Goal: Navigation & Orientation: Find specific page/section

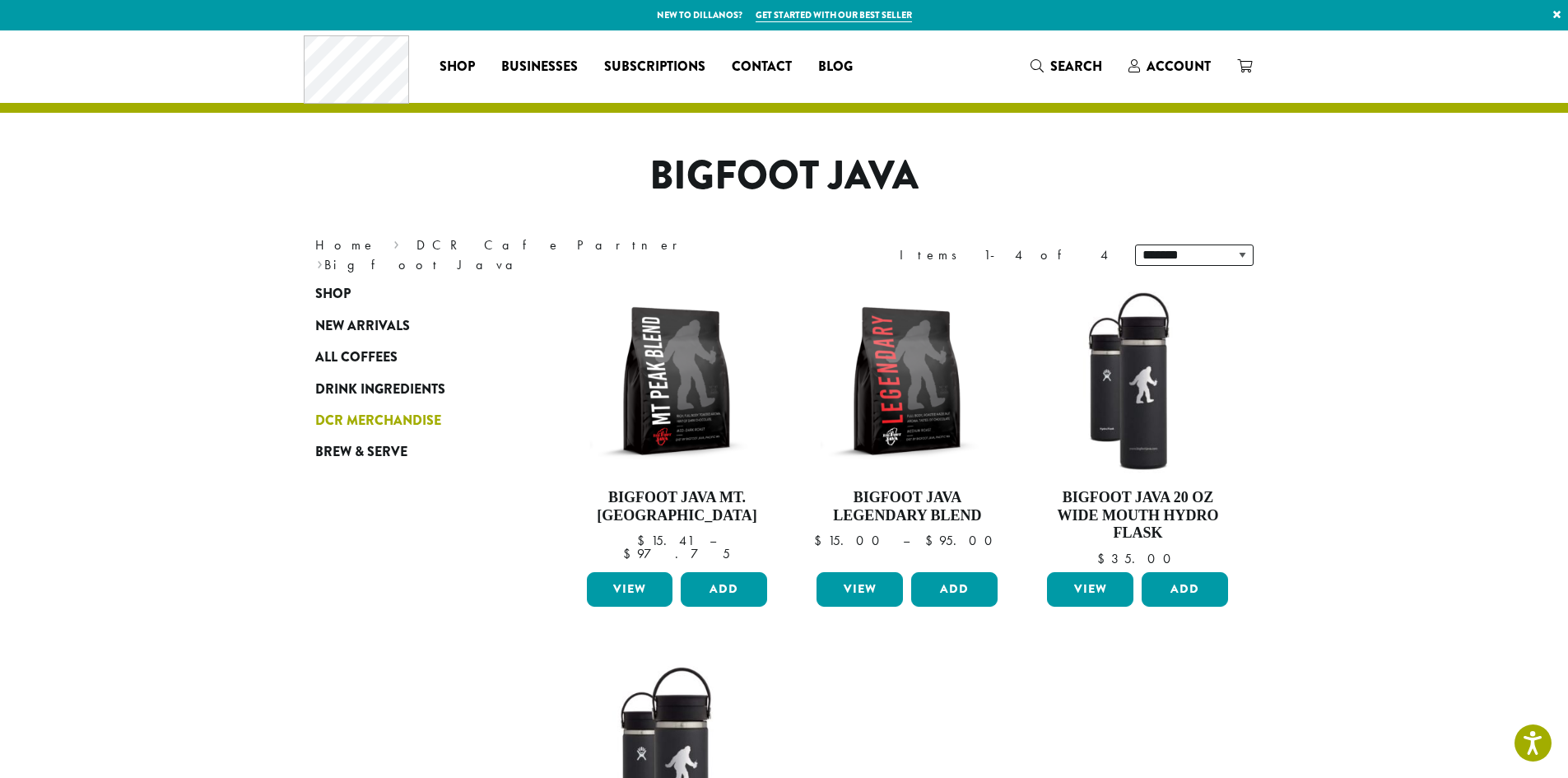
click at [326, 420] on span "DCR Merchandise" at bounding box center [377, 421] width 126 height 21
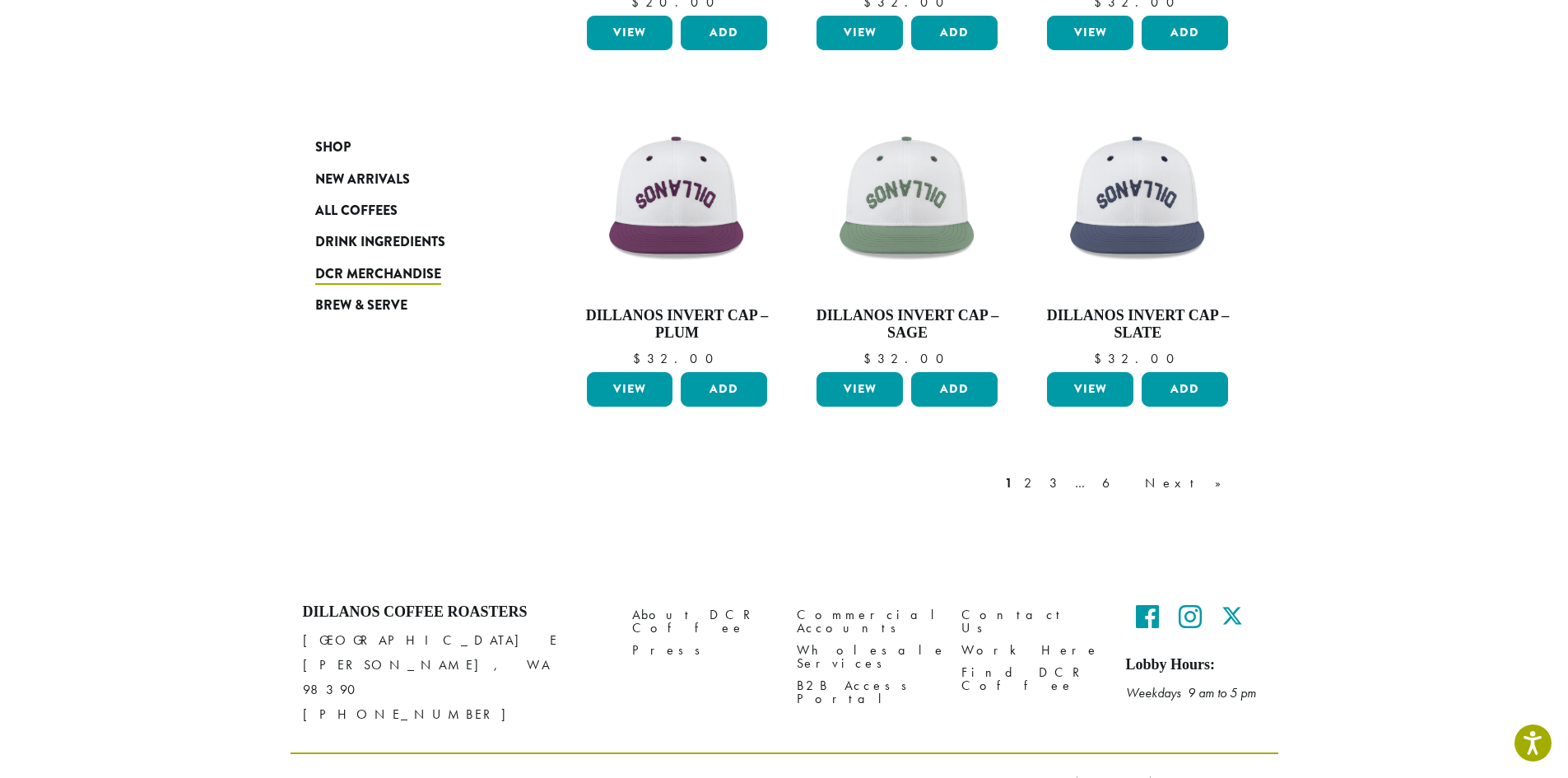
scroll to position [1262, 0]
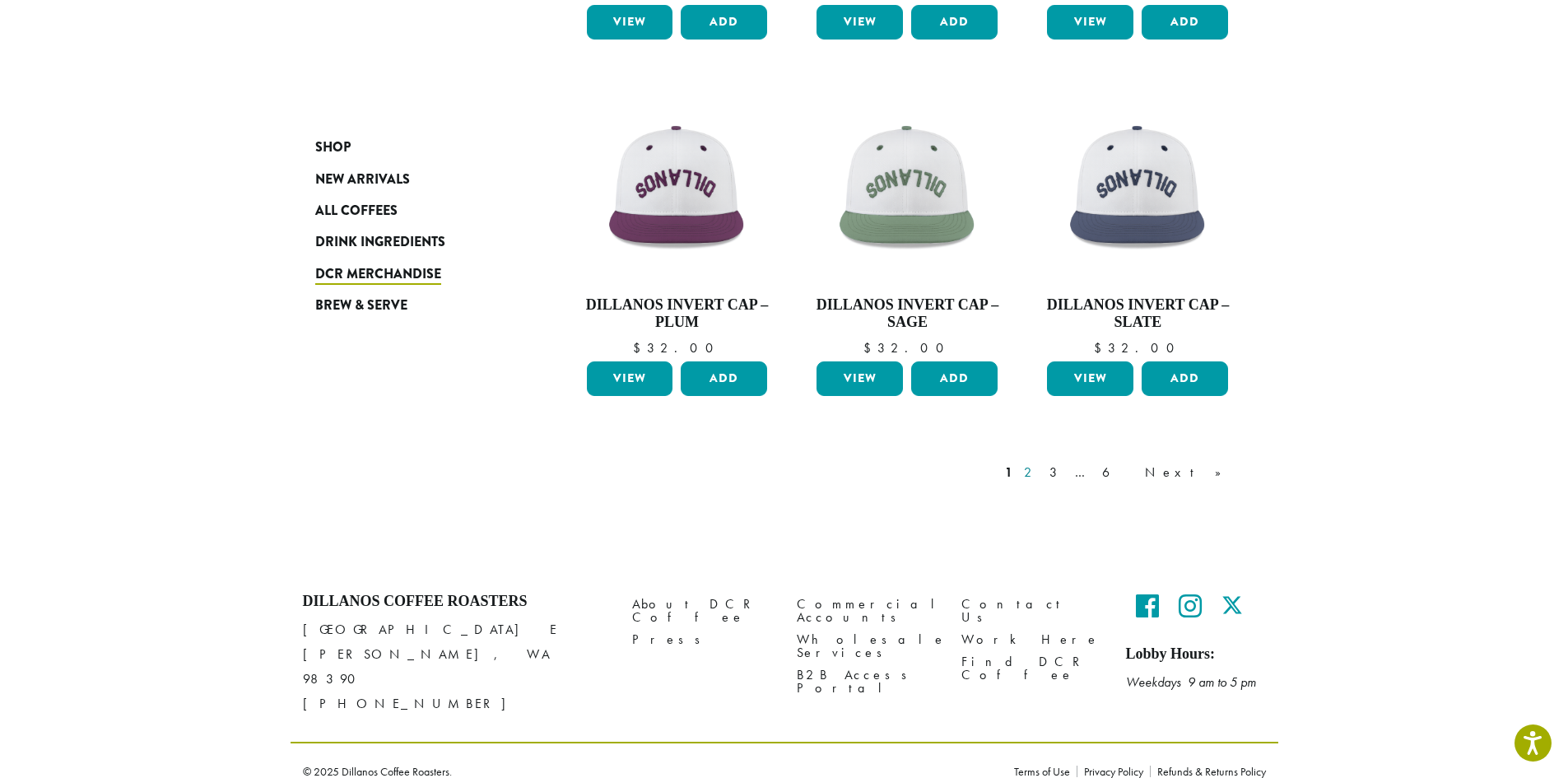
click at [1041, 472] on link "2" at bounding box center [1030, 472] width 21 height 20
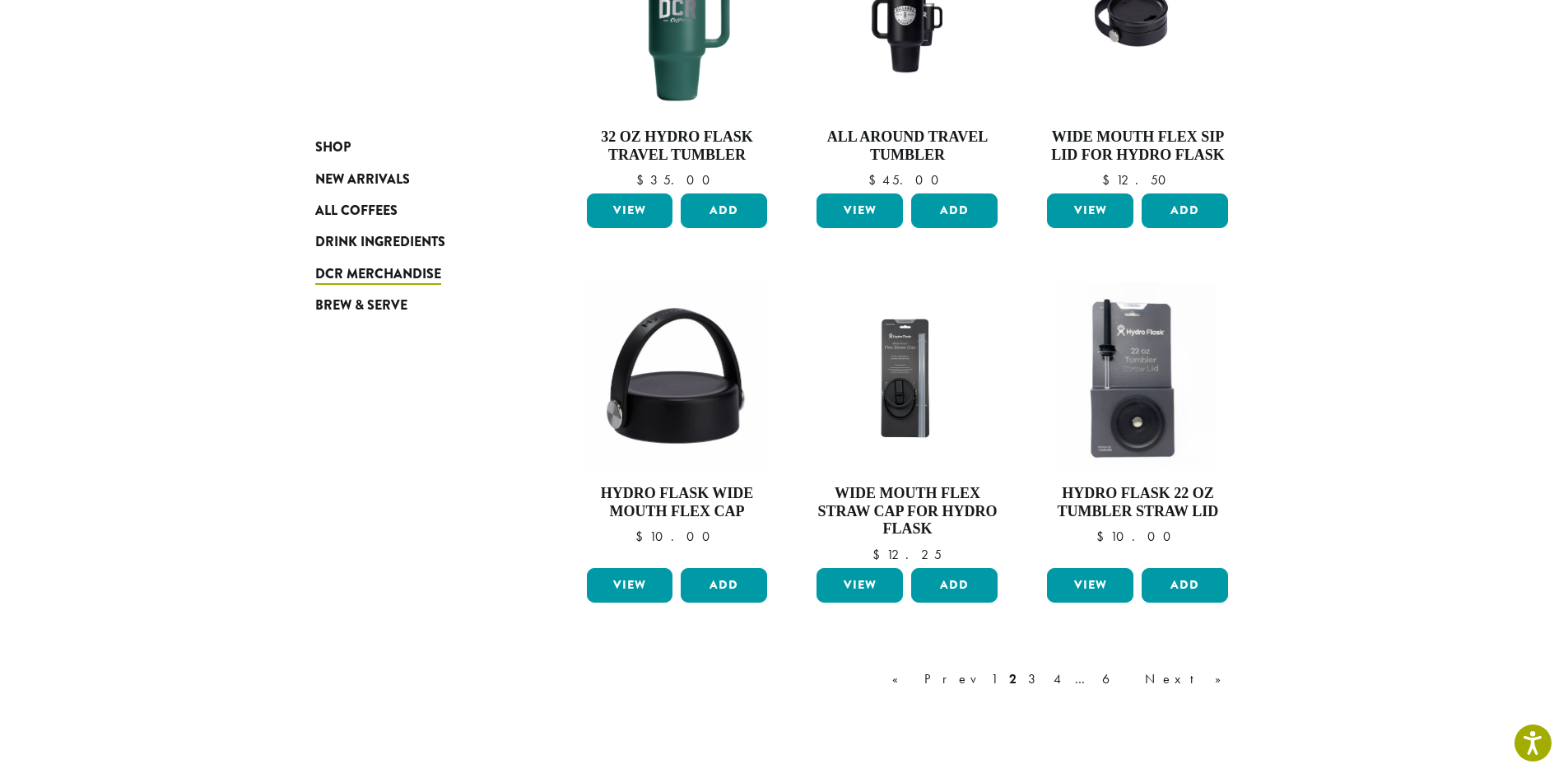
scroll to position [1171, 0]
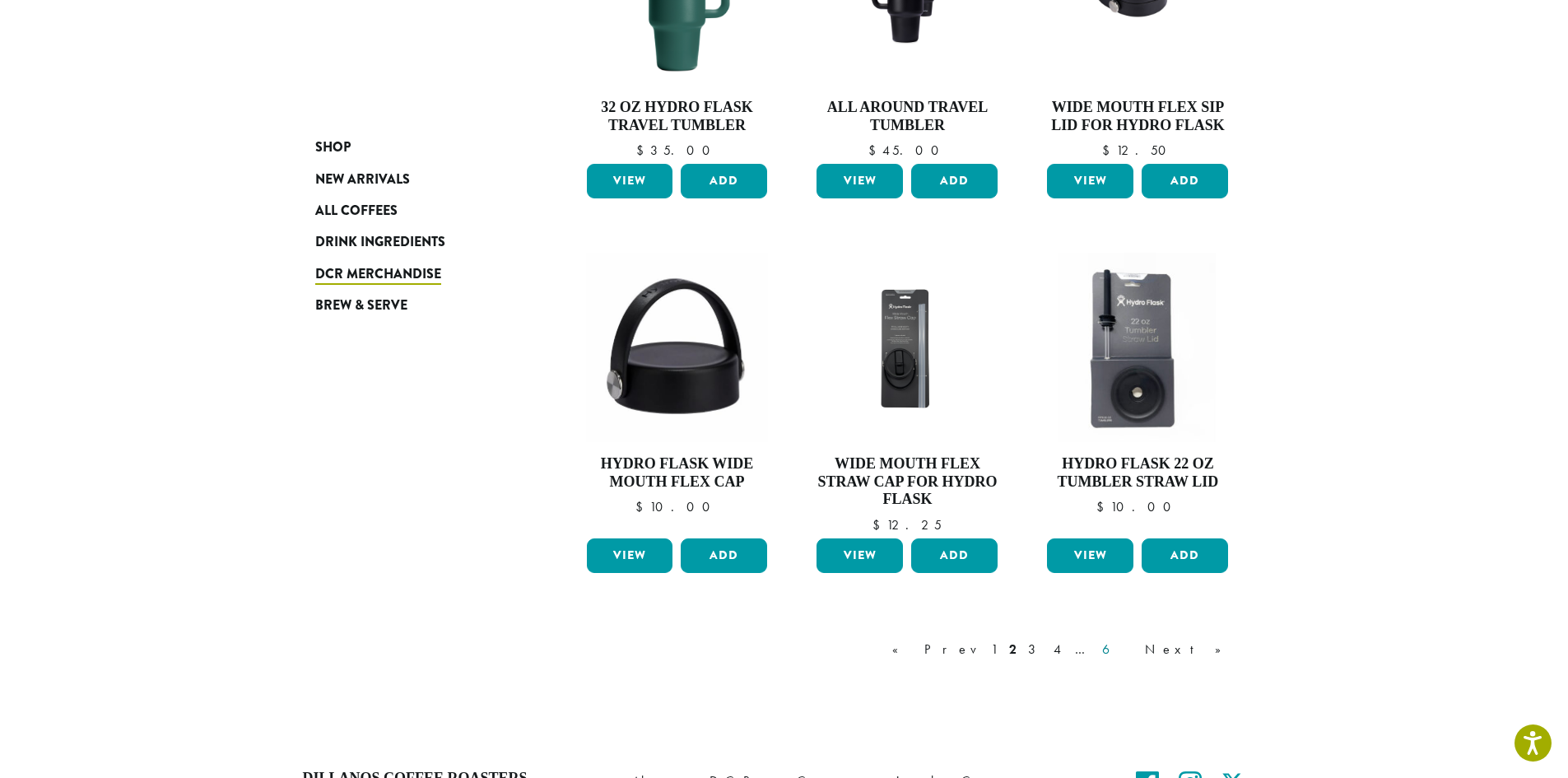
click at [1137, 650] on link "6" at bounding box center [1118, 649] width 38 height 20
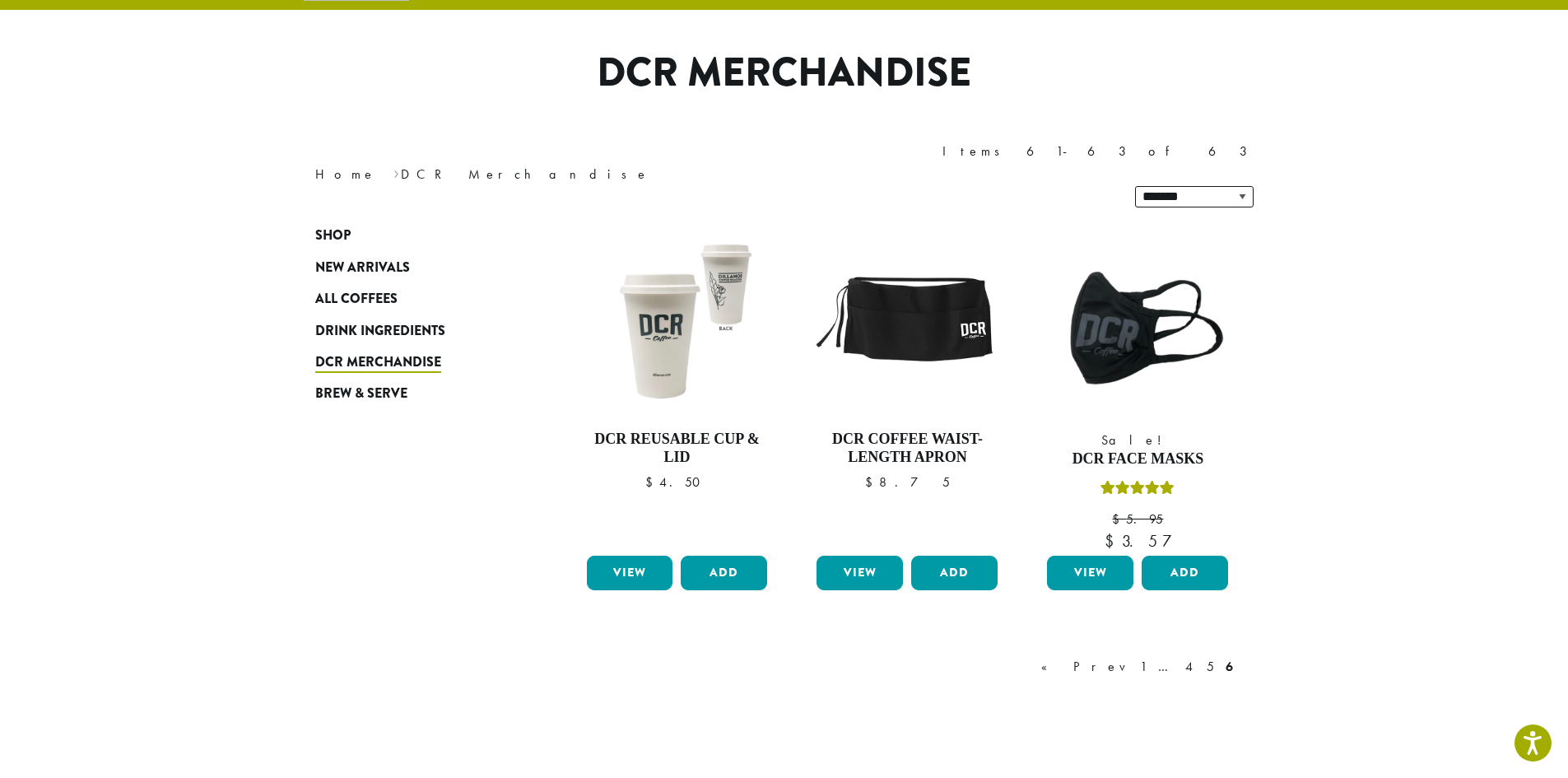
scroll to position [101, 0]
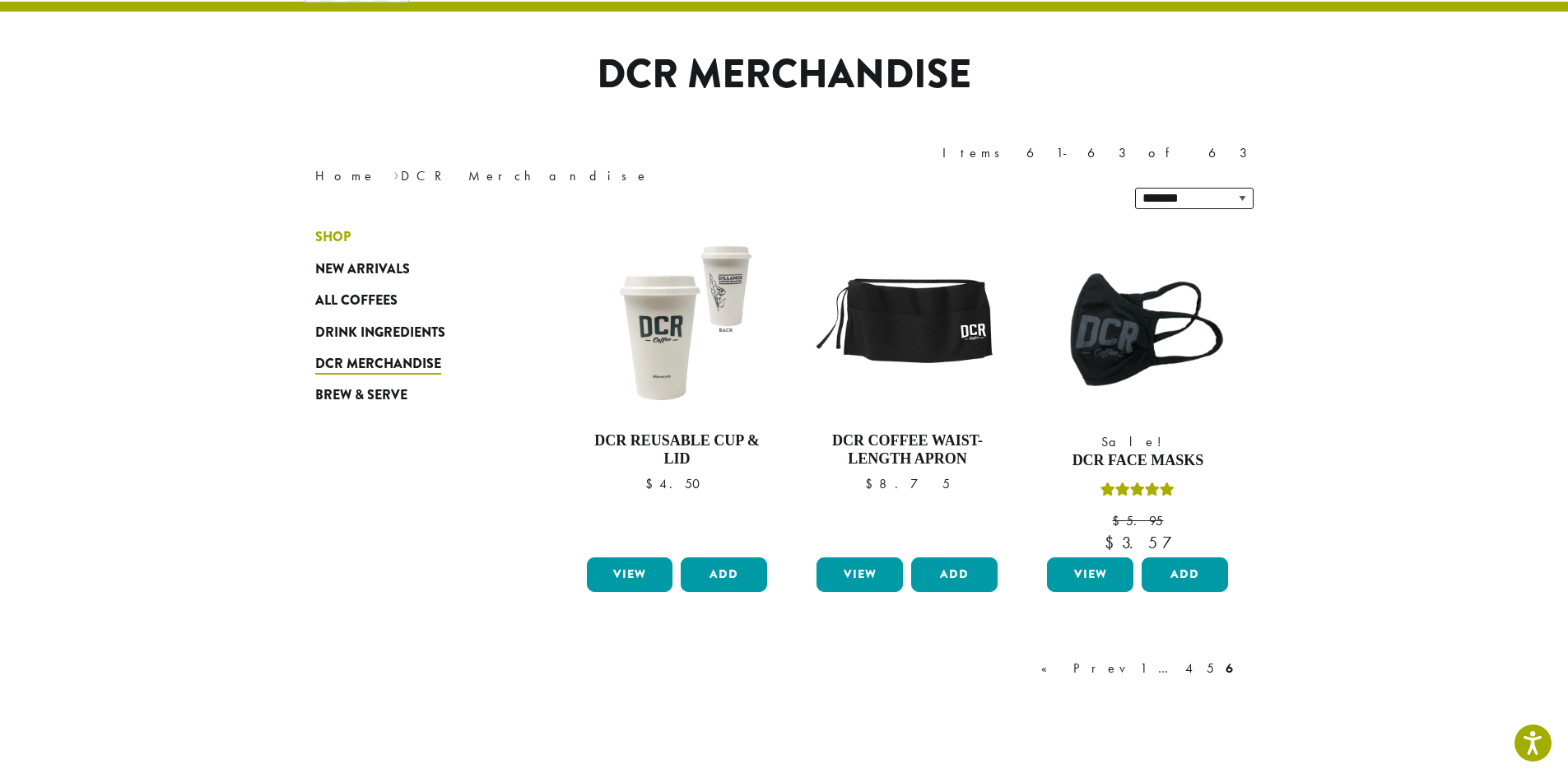
click at [337, 227] on span "Shop" at bounding box center [332, 237] width 35 height 21
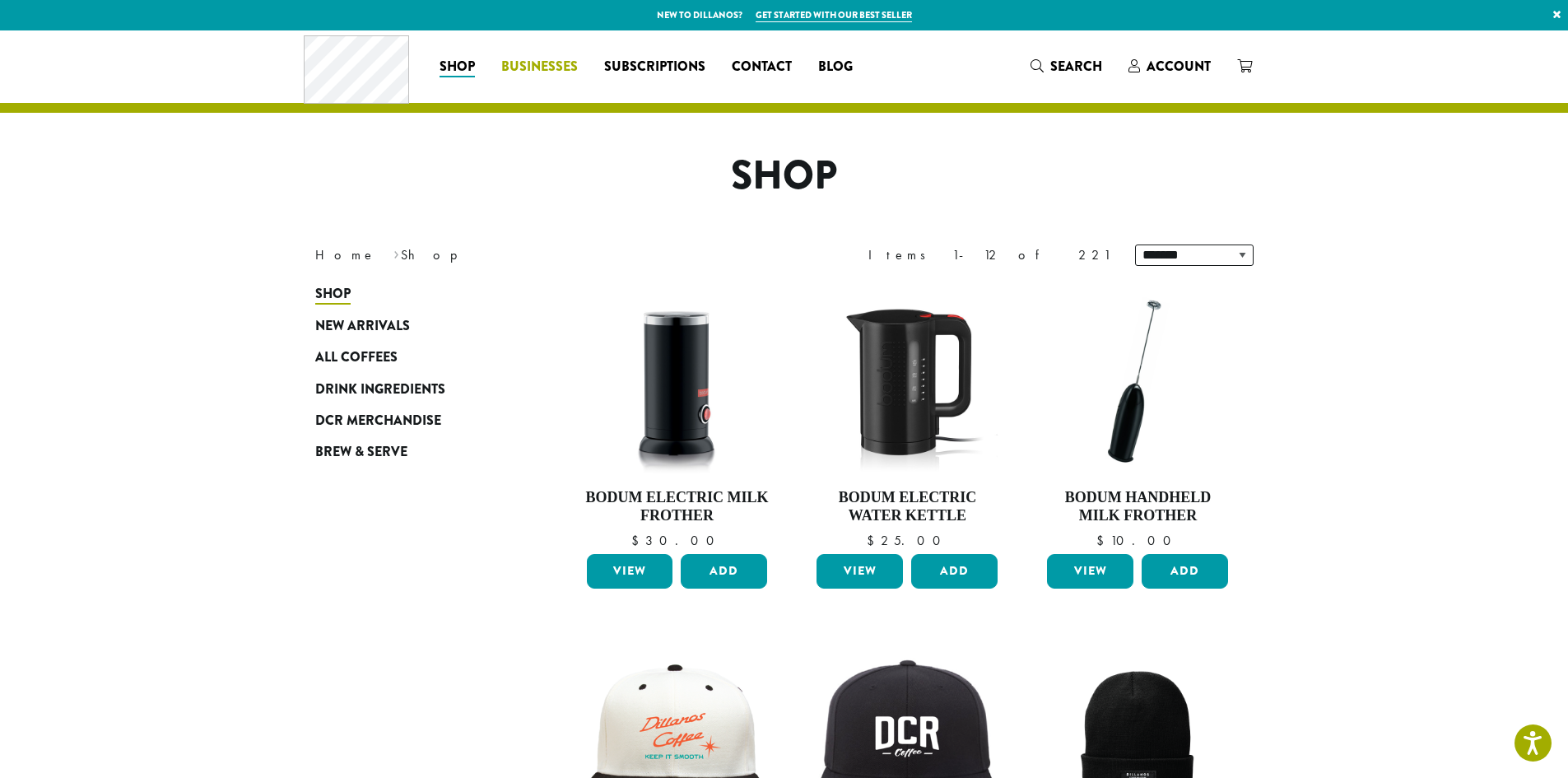
click at [569, 69] on span "Businesses" at bounding box center [539, 67] width 76 height 21
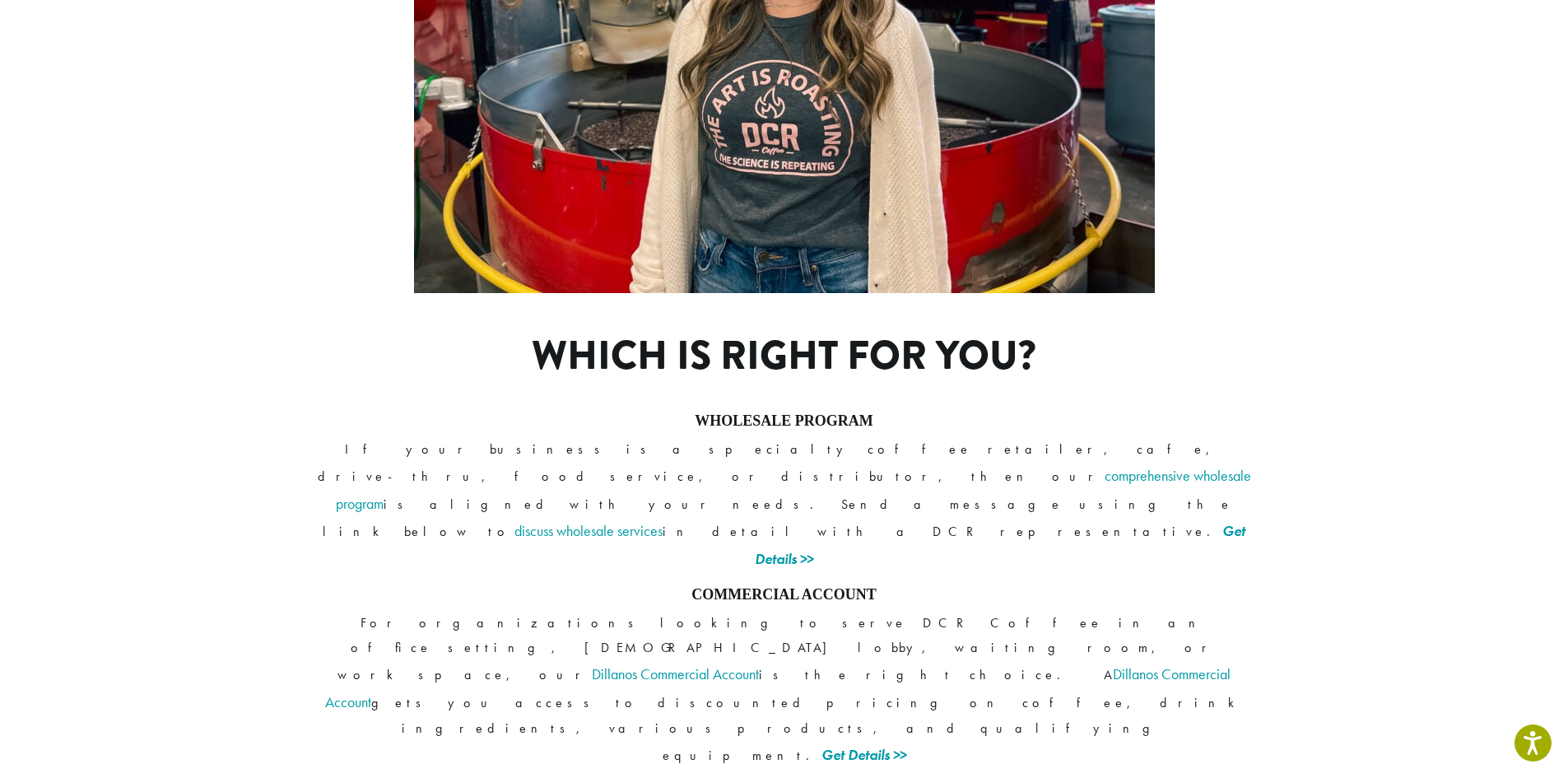
scroll to position [1058, 0]
